Goal: Transaction & Acquisition: Subscribe to service/newsletter

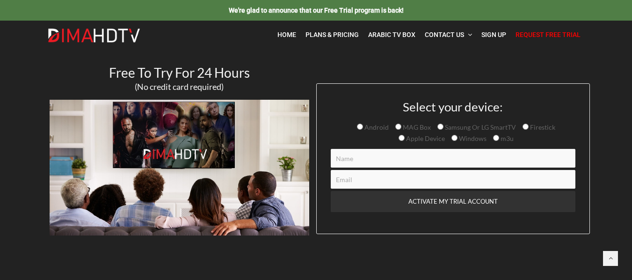
click at [523, 125] on input "Firestick" at bounding box center [525, 126] width 6 height 6
radio input "true"
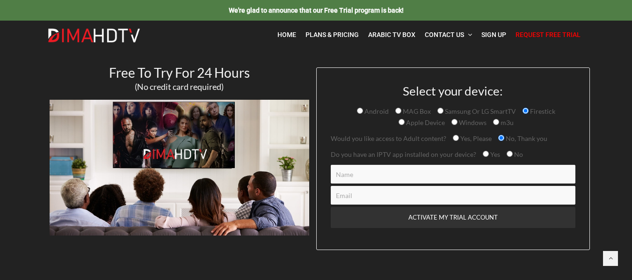
click at [455, 138] on input "Yes, Please" at bounding box center [456, 138] width 6 height 6
radio input "true"
click at [483, 153] on input "Yes" at bounding box center [486, 154] width 6 height 6
radio input "true"
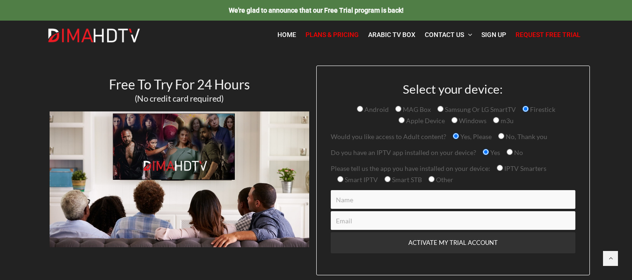
click at [336, 35] on span "Plans & Pricing" at bounding box center [331, 34] width 53 height 7
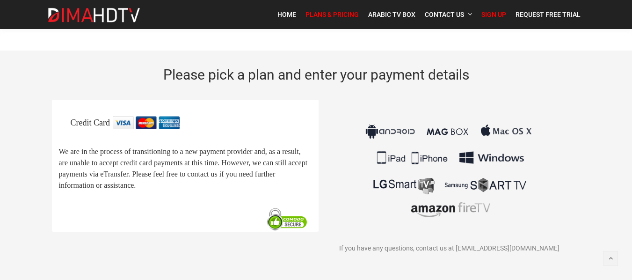
scroll to position [40, 0]
